Goal: Task Accomplishment & Management: Manage account settings

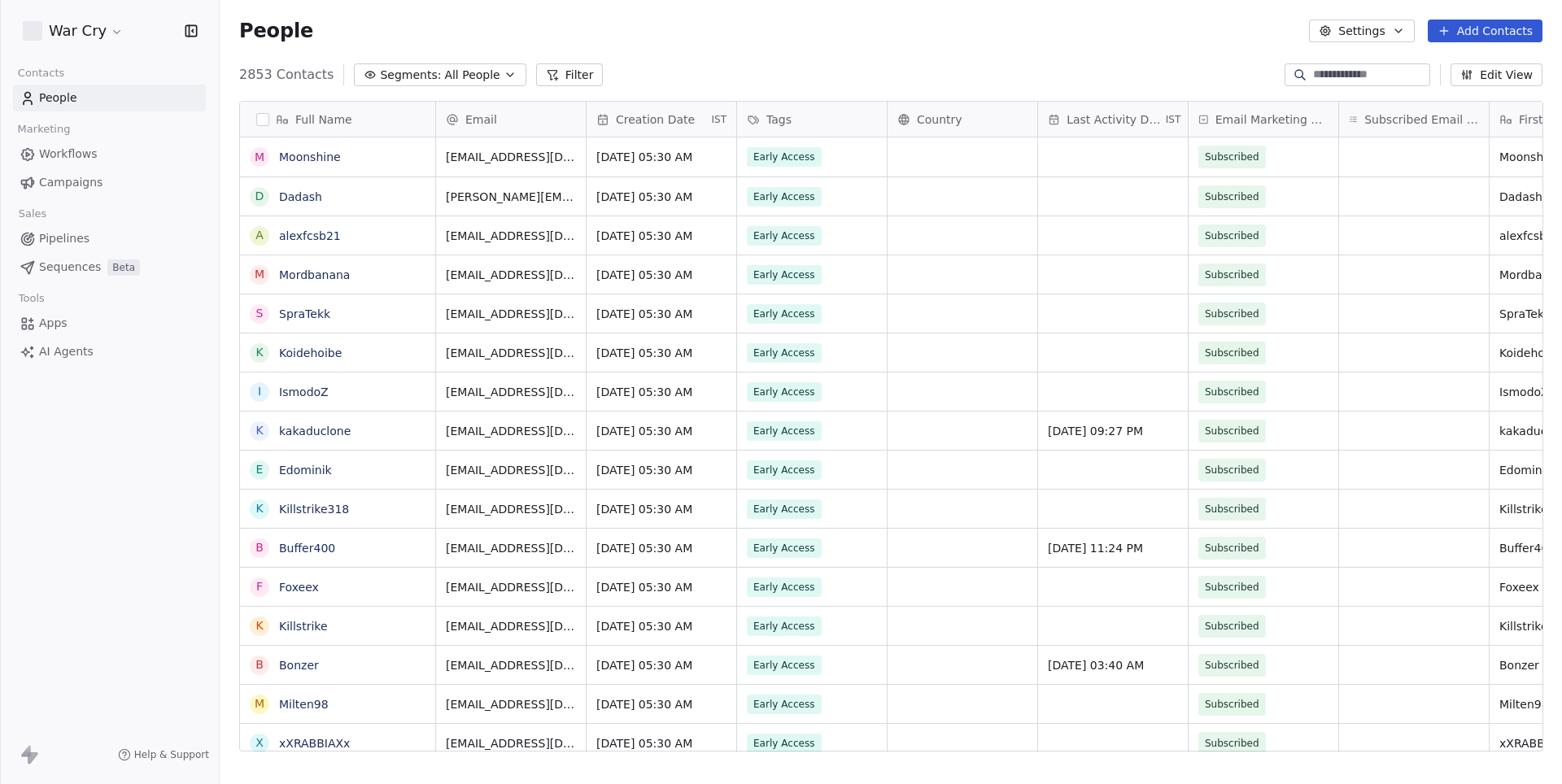
scroll to position [690, 1342]
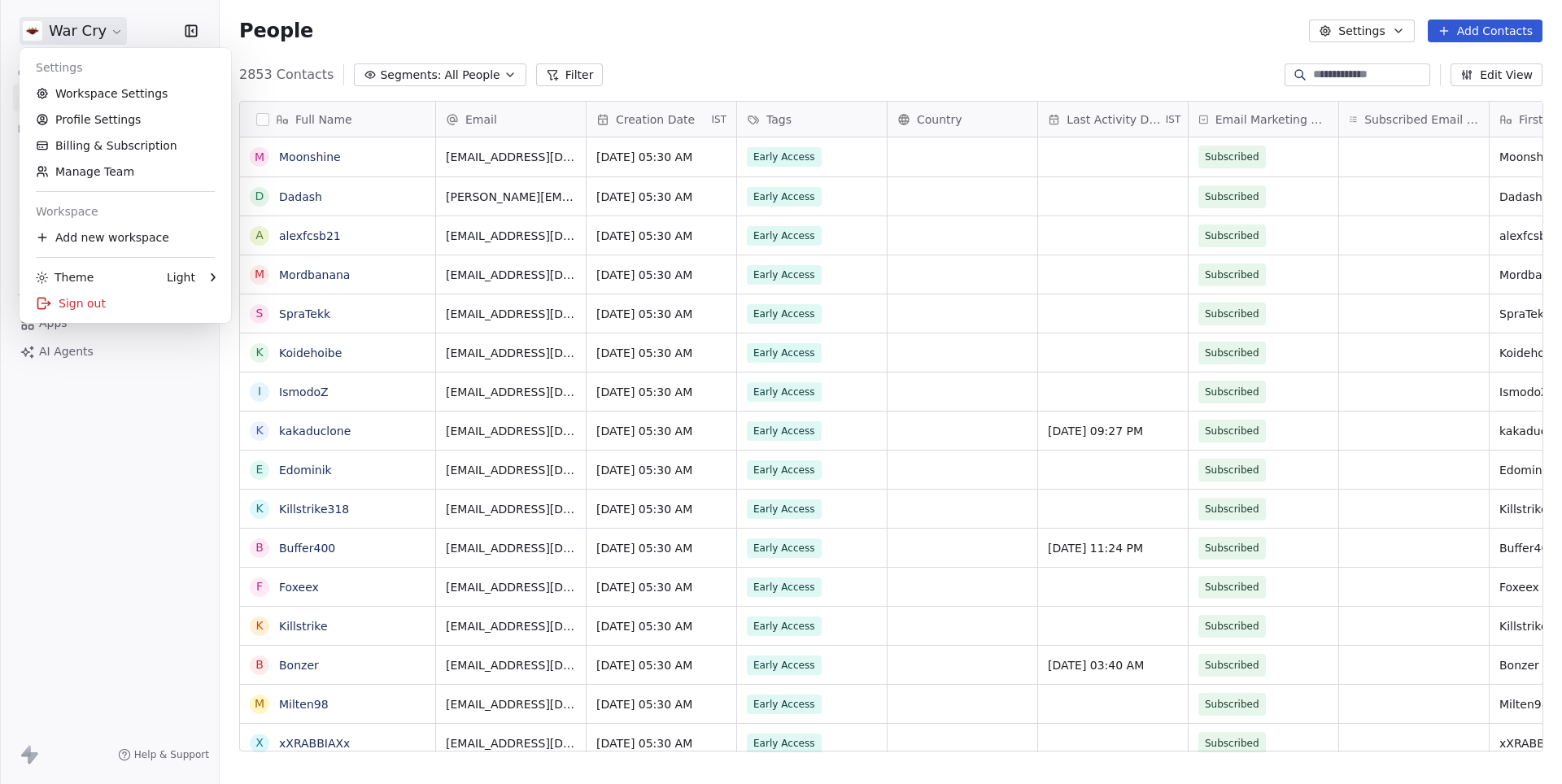
click at [118, 26] on html "War Cry Contacts People Marketing Workflows Campaigns Sales Pipelines Sequences…" at bounding box center [781, 392] width 1562 height 784
click at [118, 97] on link "Workspace Settings" at bounding box center [125, 93] width 199 height 26
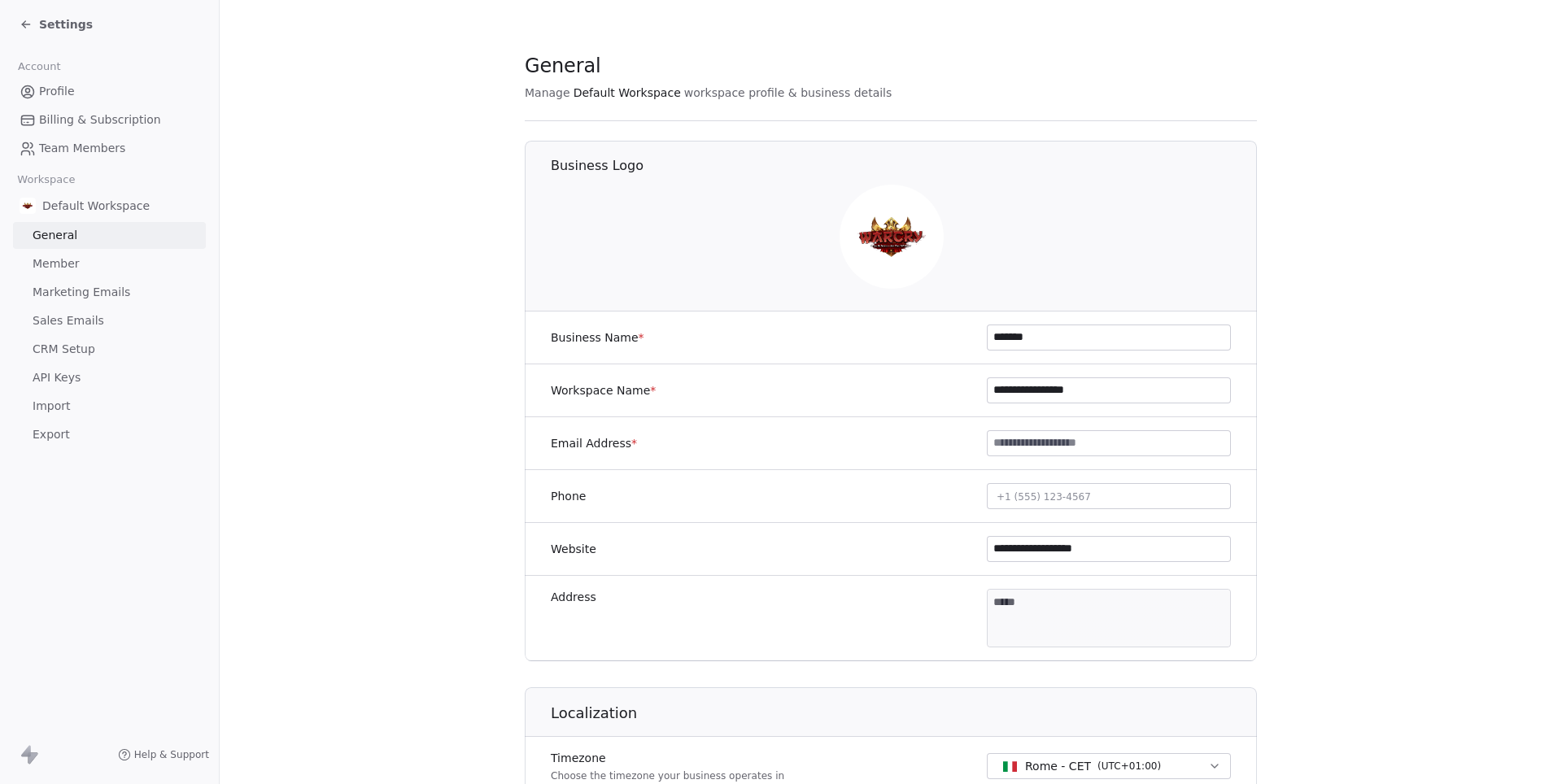
click at [58, 291] on span "Marketing Emails" at bounding box center [81, 292] width 97 height 17
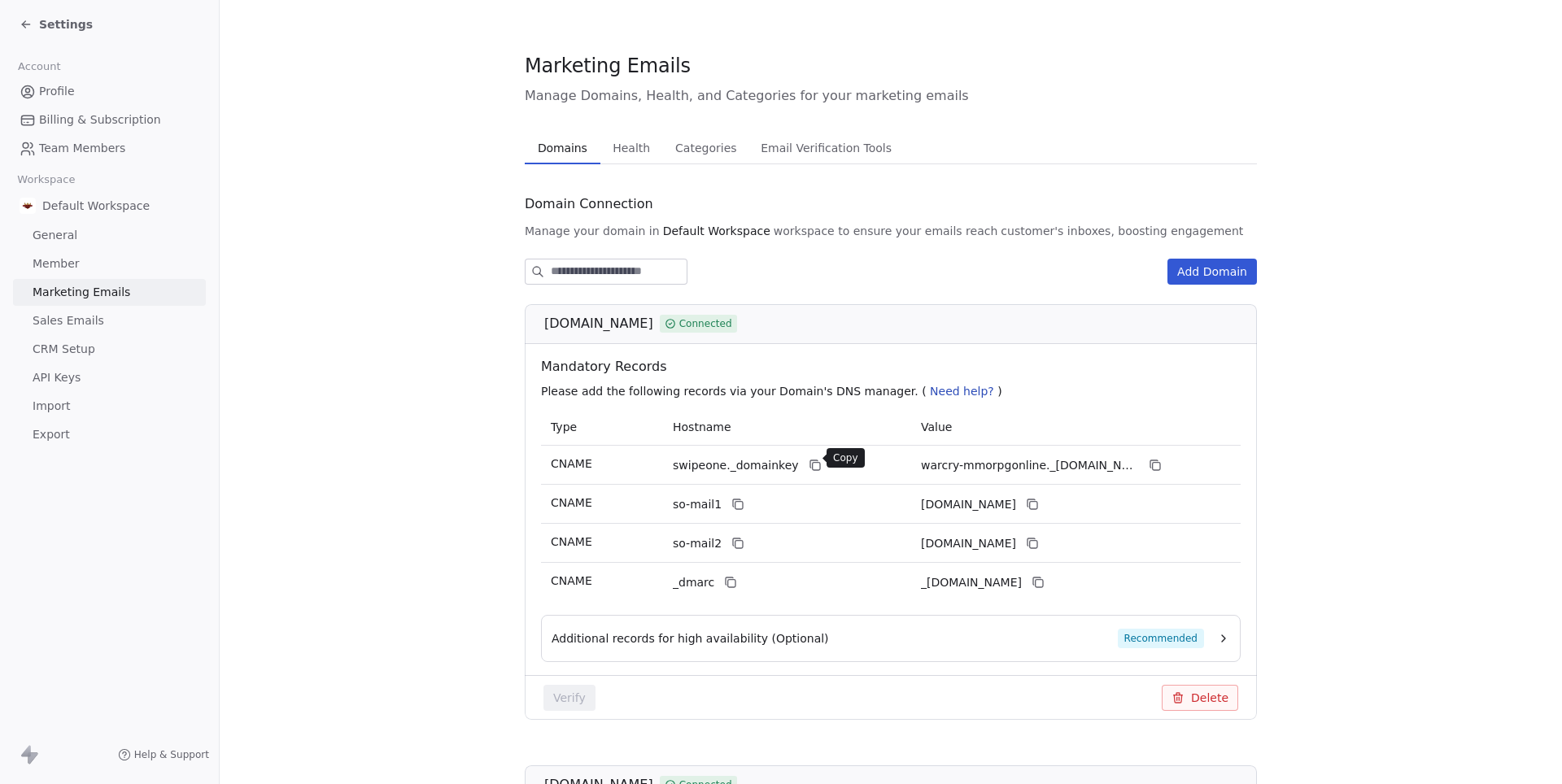
scroll to position [63, 0]
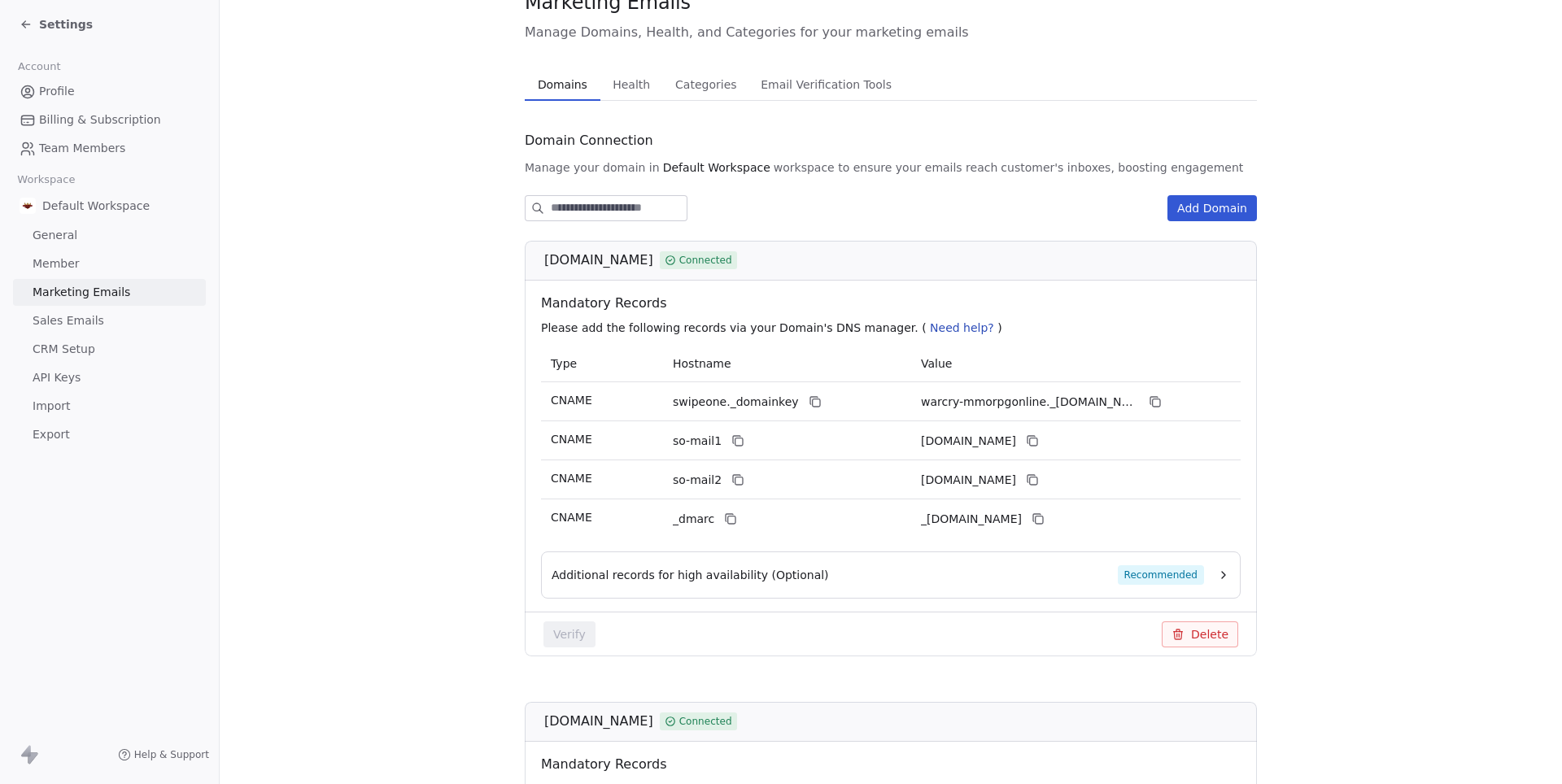
click at [78, 27] on span "Settings" at bounding box center [66, 25] width 54 height 17
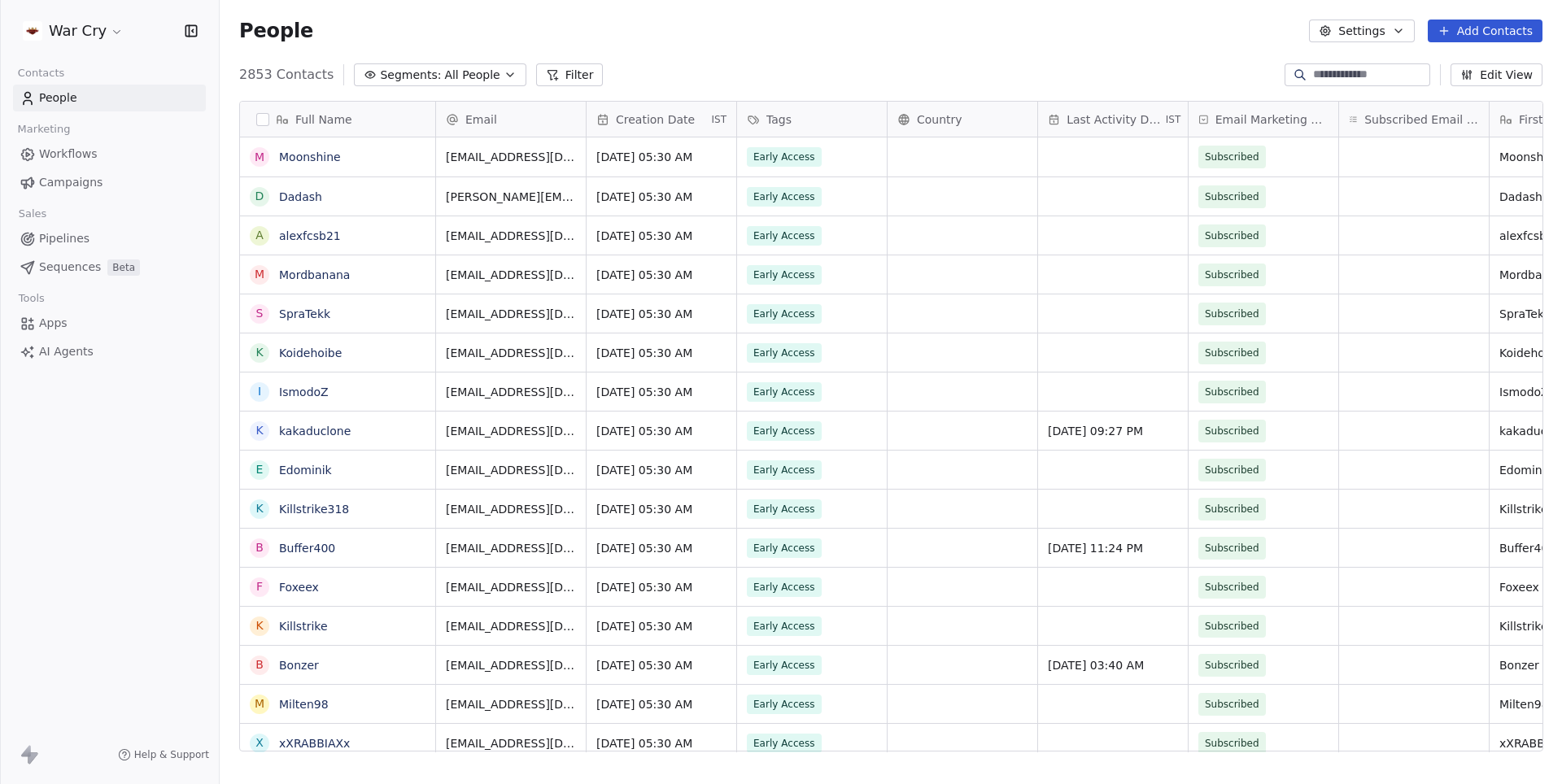
scroll to position [690, 1342]
click at [75, 176] on span "Campaigns" at bounding box center [71, 182] width 63 height 17
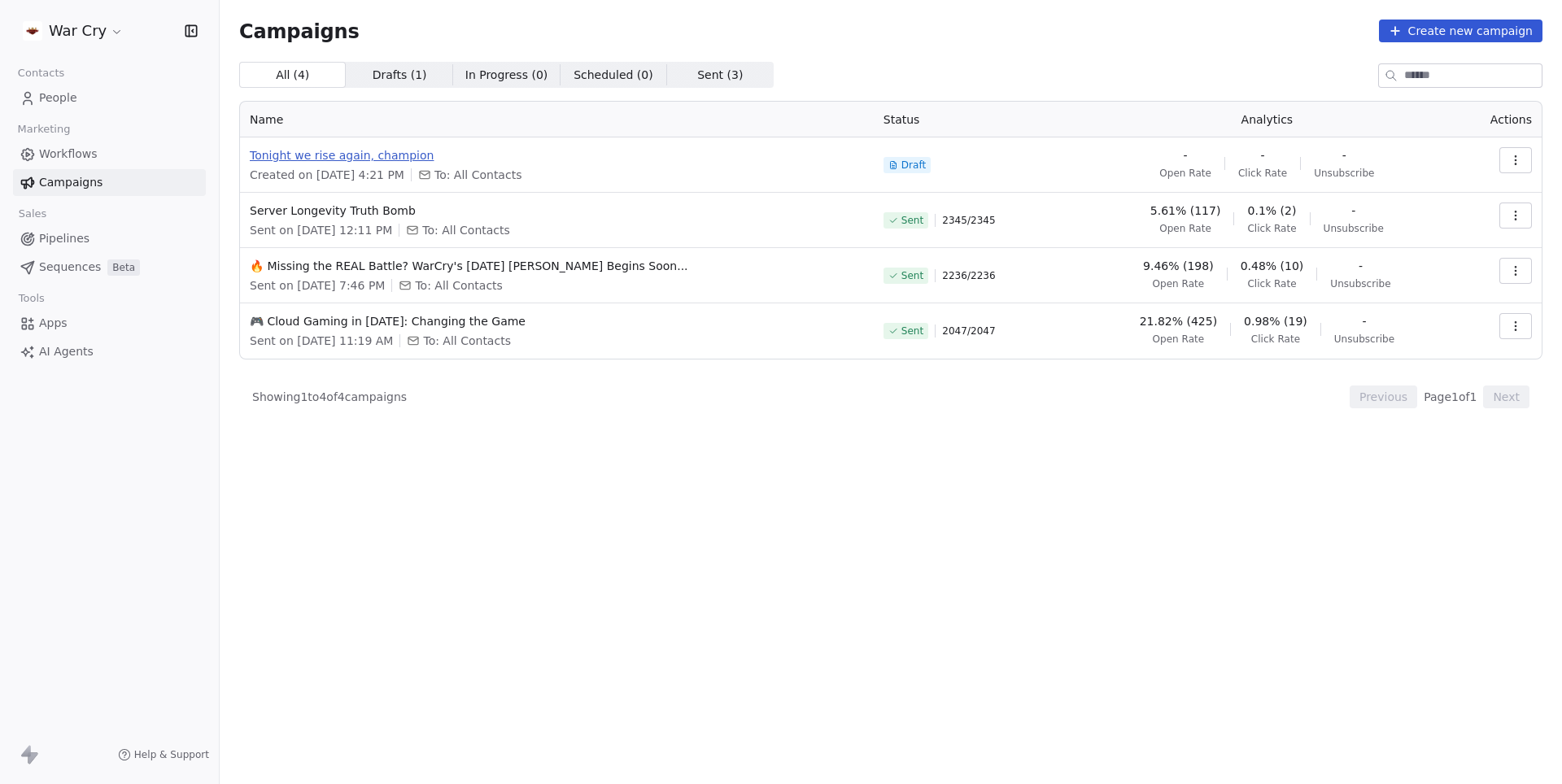
click at [335, 157] on span "Tonight we rise again, champion" at bounding box center [556, 155] width 615 height 17
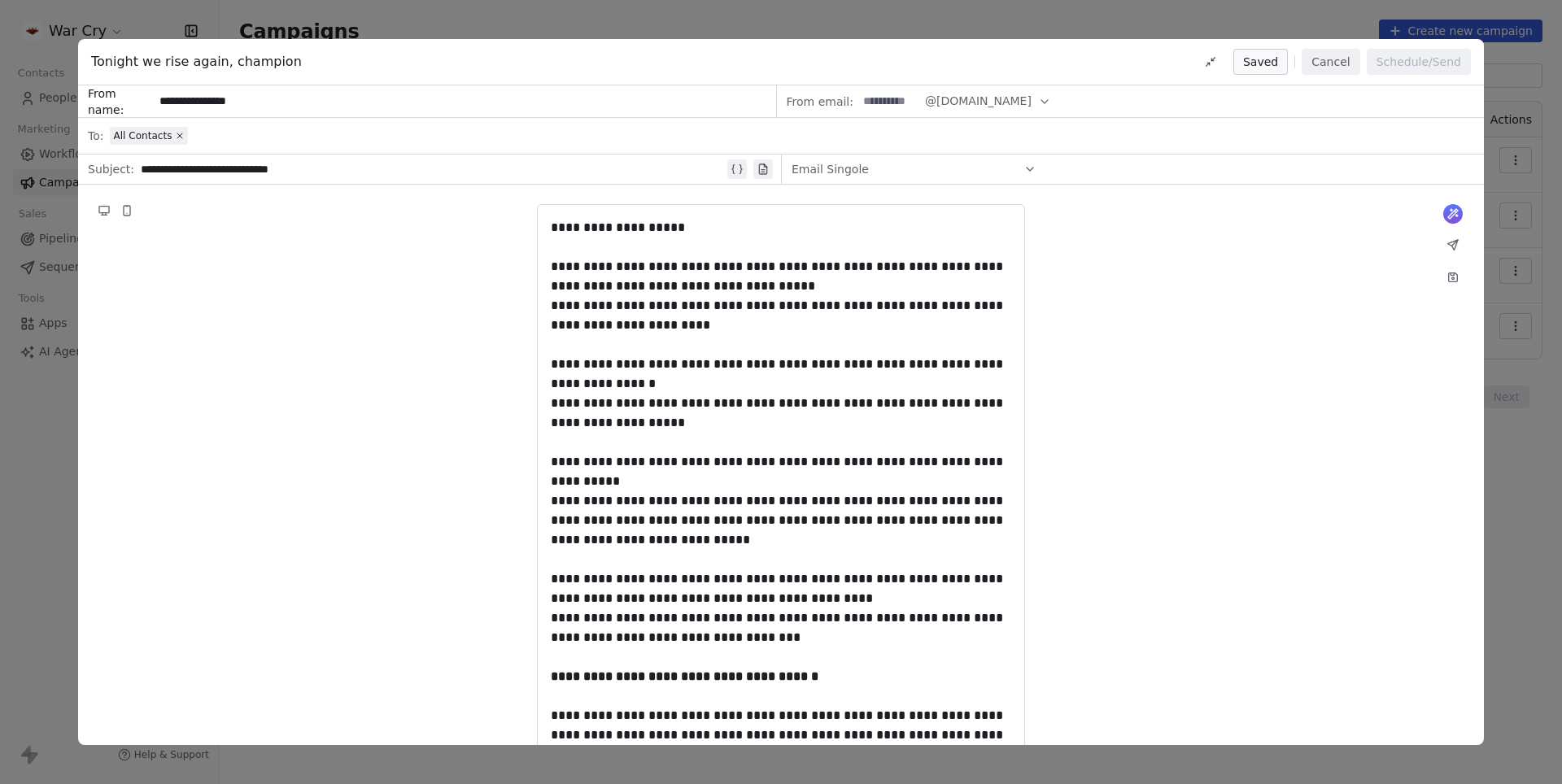
click at [1045, 91] on button "@warcrymetin2.online" at bounding box center [988, 101] width 126 height 32
click at [1336, 71] on button "Cancel" at bounding box center [1330, 62] width 57 height 26
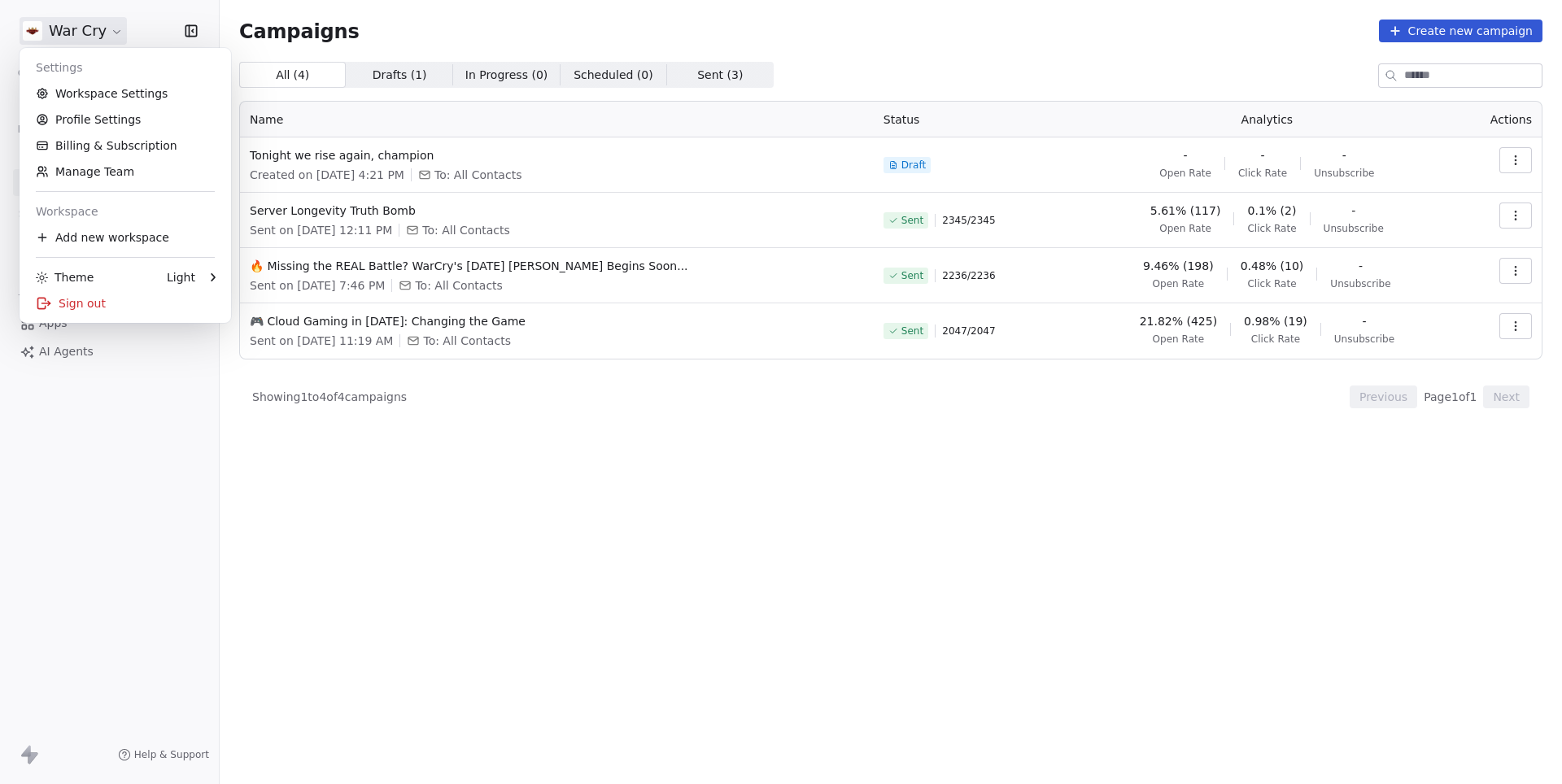
click at [77, 29] on html "War Cry Contacts People Marketing Workflows Campaigns Sales Pipelines Sequences…" at bounding box center [781, 392] width 1562 height 784
click at [104, 96] on link "Workspace Settings" at bounding box center [125, 93] width 199 height 26
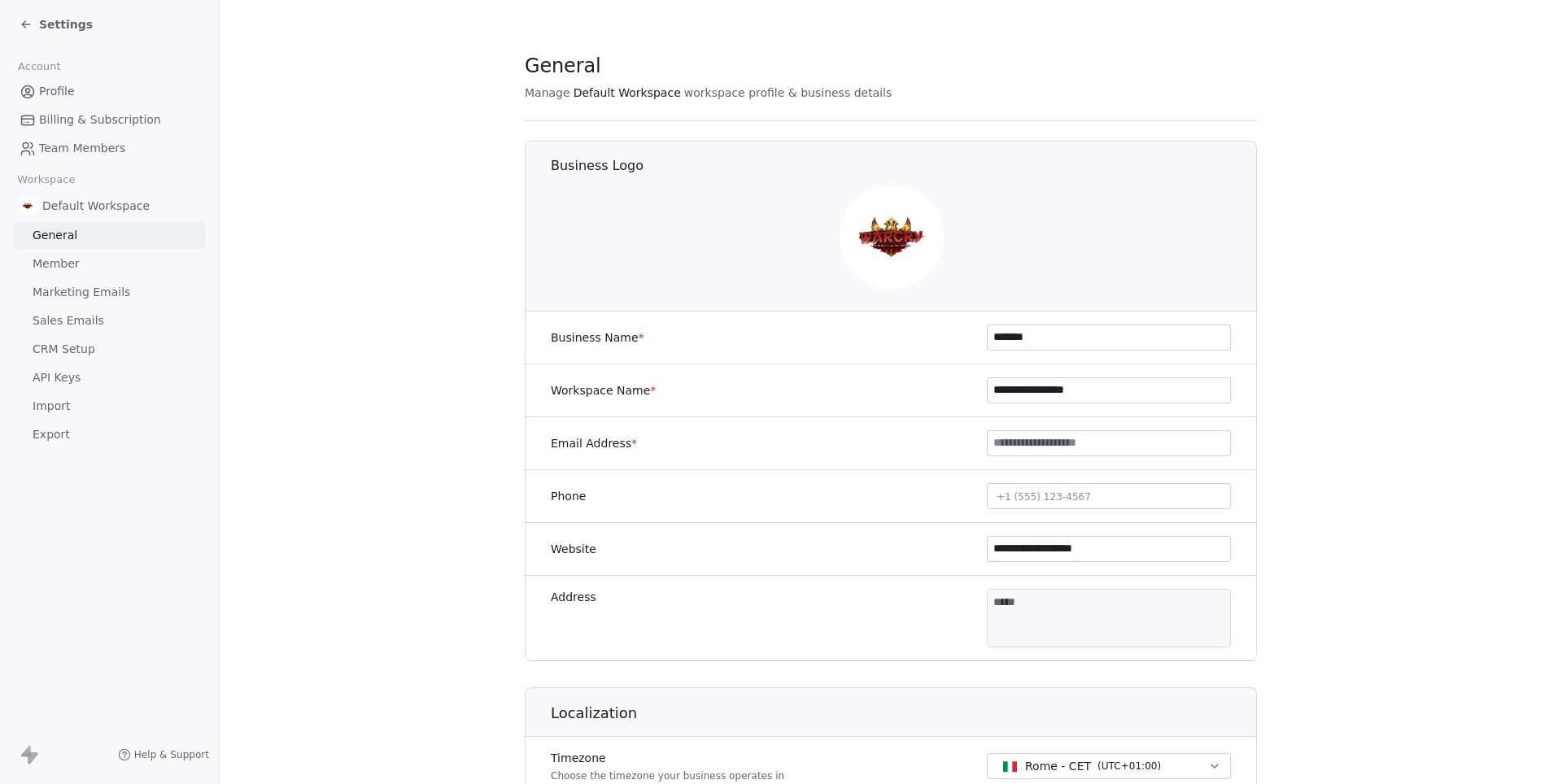
click at [124, 293] on span "Marketing Emails" at bounding box center [81, 292] width 97 height 17
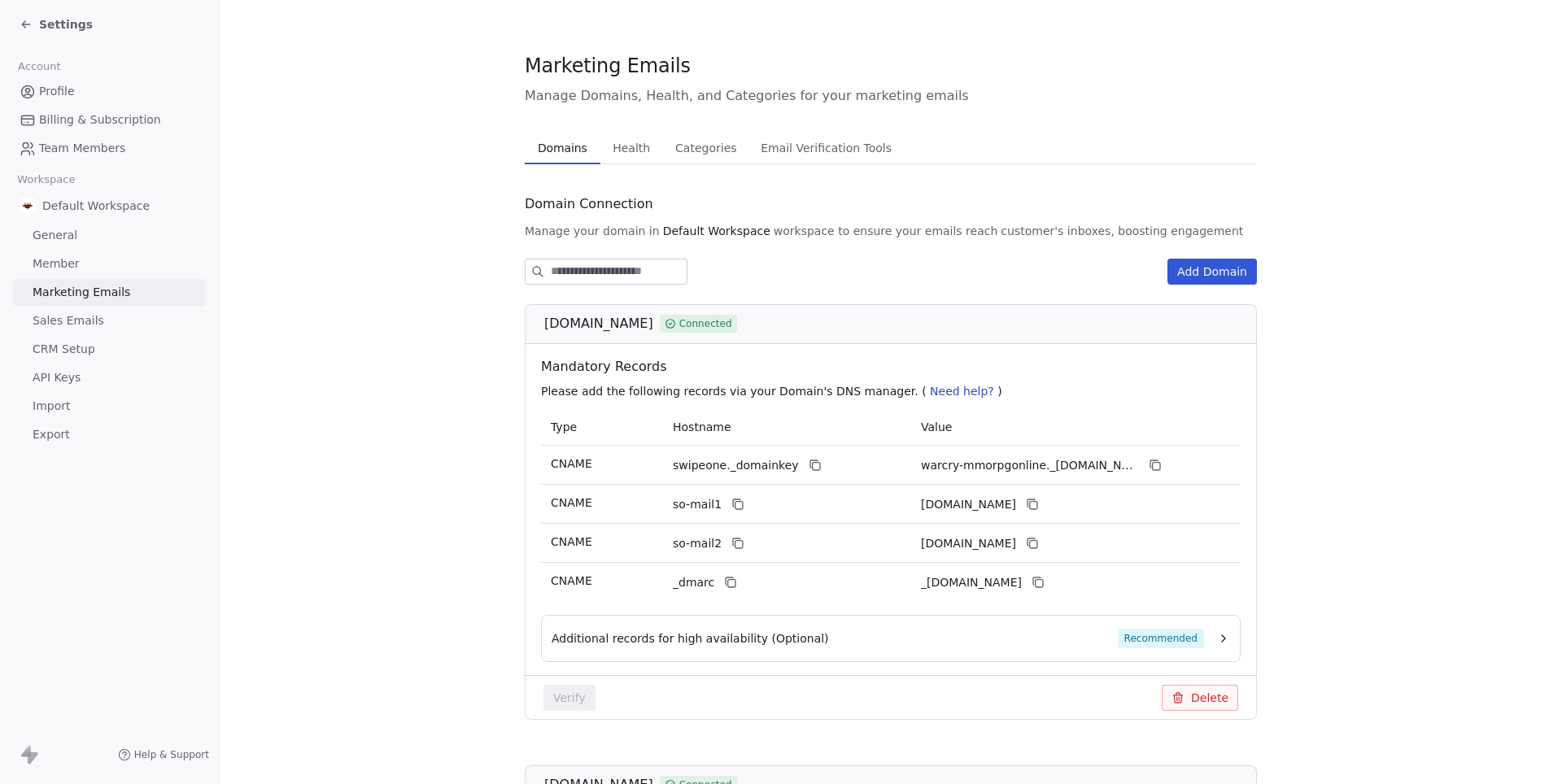
drag, startPoint x: 1501, startPoint y: 664, endPoint x: 1494, endPoint y: 672, distance: 10.6
click at [1494, 672] on section "Marketing Emails Manage Domains, Health, and Categories for your marketing emai…" at bounding box center [891, 629] width 1342 height 1259
